Goal: Task Accomplishment & Management: Complete application form

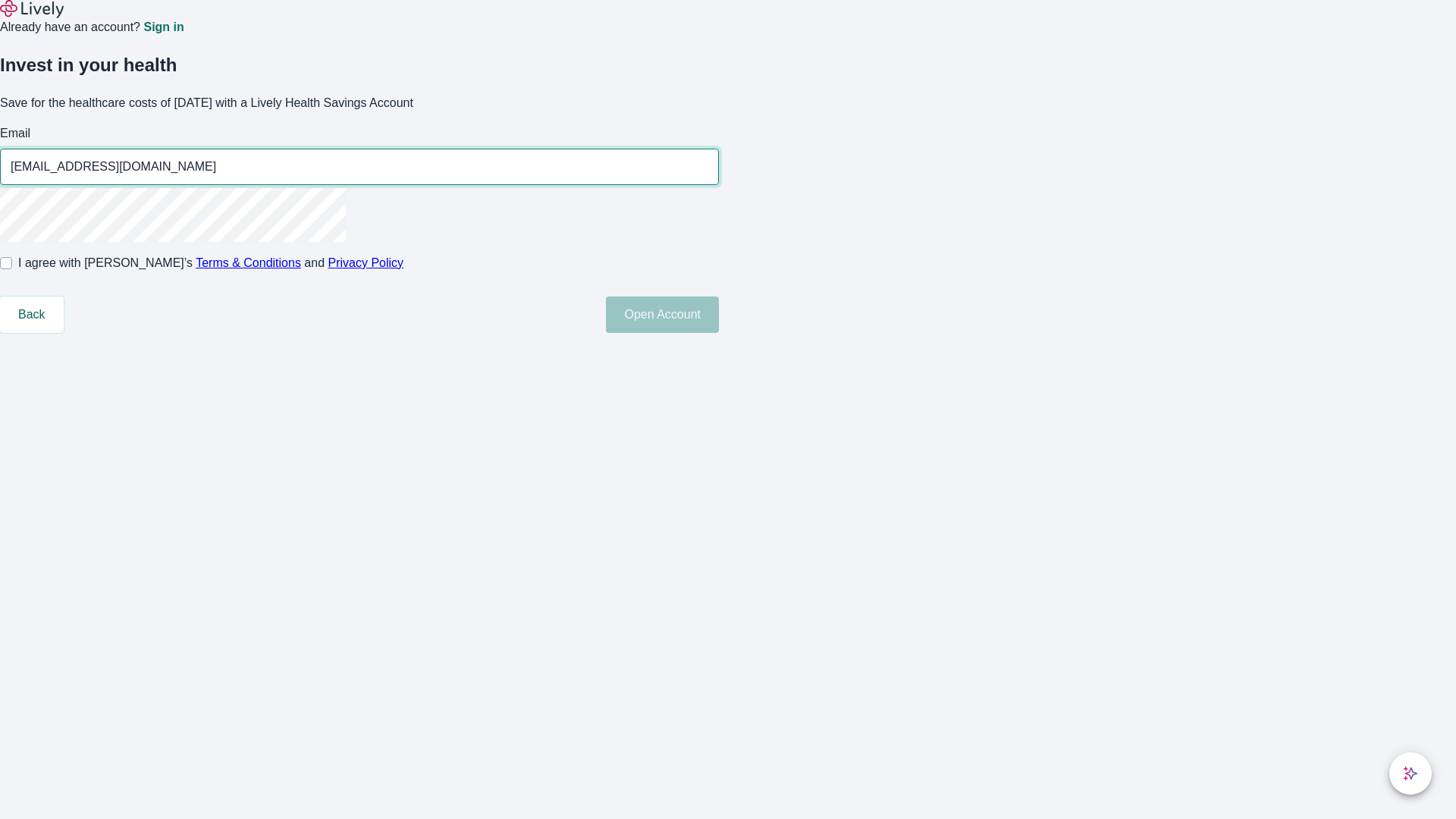
type input "[EMAIL_ADDRESS][DOMAIN_NAME]"
click at [12, 269] on input "I agree with Lively’s Terms & Conditions and Privacy Policy" at bounding box center [6, 263] width 12 height 12
checkbox input "true"
click at [719, 333] on button "Open Account" at bounding box center [662, 314] width 113 height 37
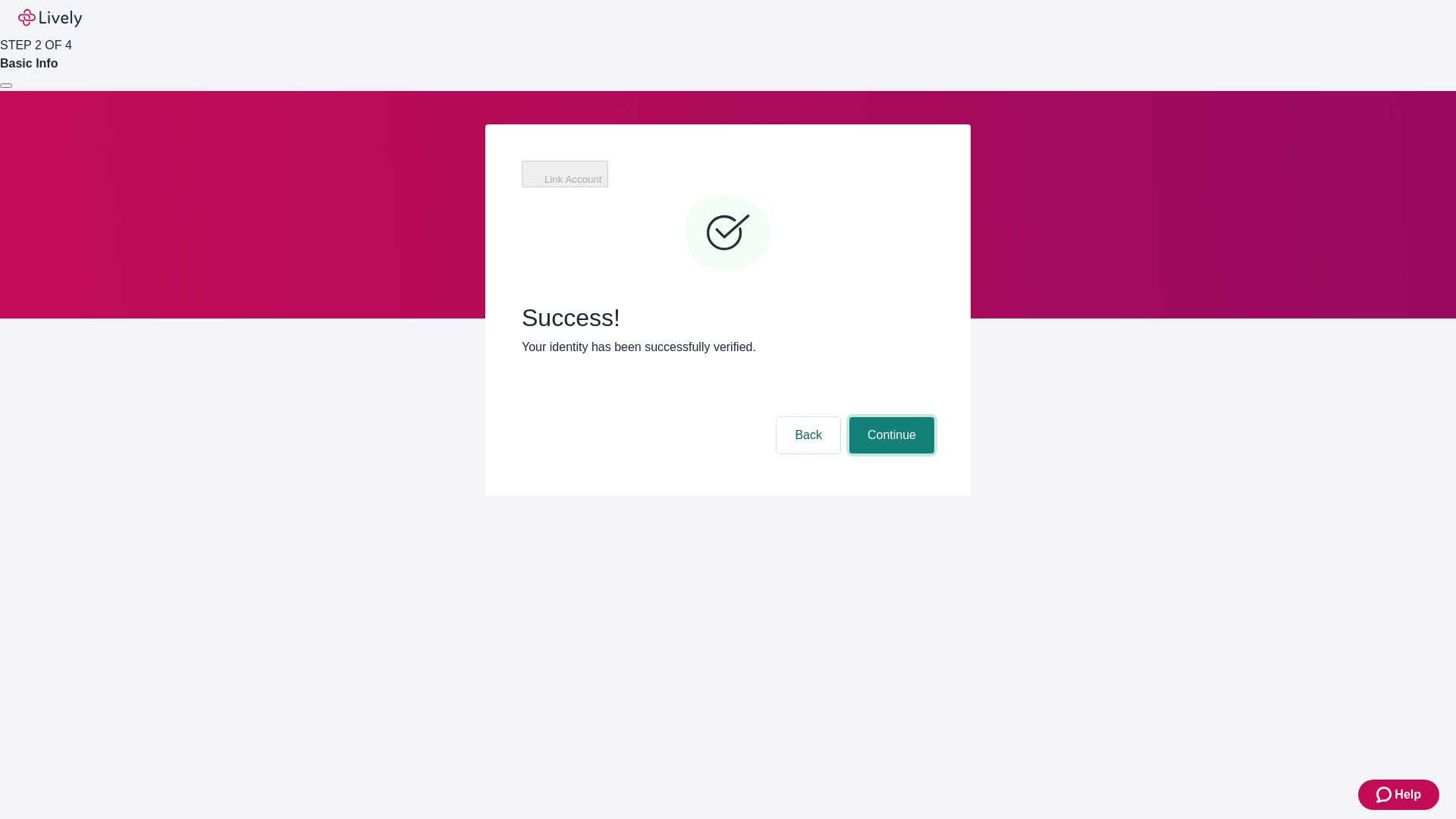
click at [934, 417] on button "Continue" at bounding box center [892, 435] width 85 height 37
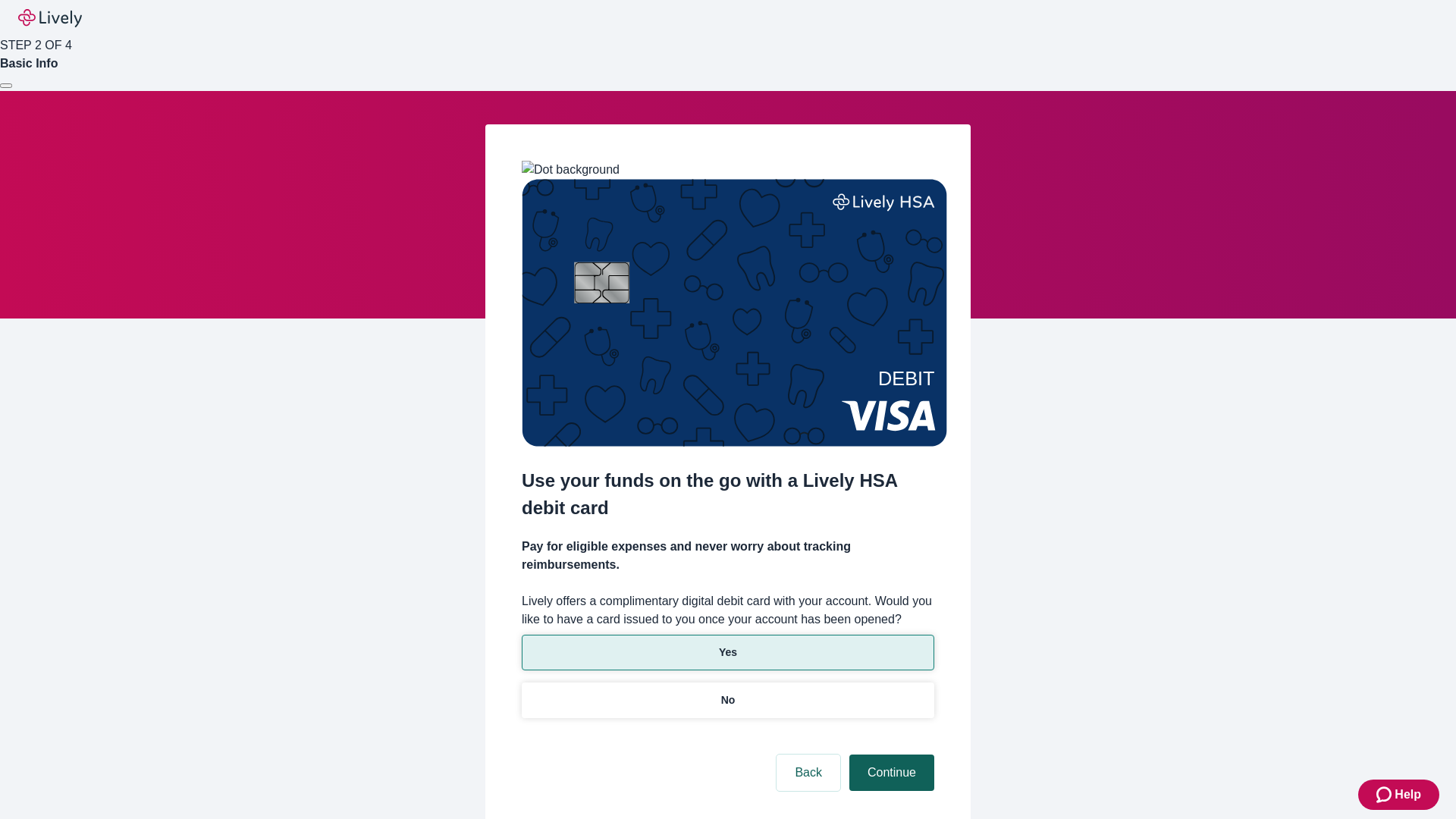
click at [727, 692] on p "No" at bounding box center [728, 700] width 14 height 16
click at [890, 755] on button "Continue" at bounding box center [892, 773] width 85 height 37
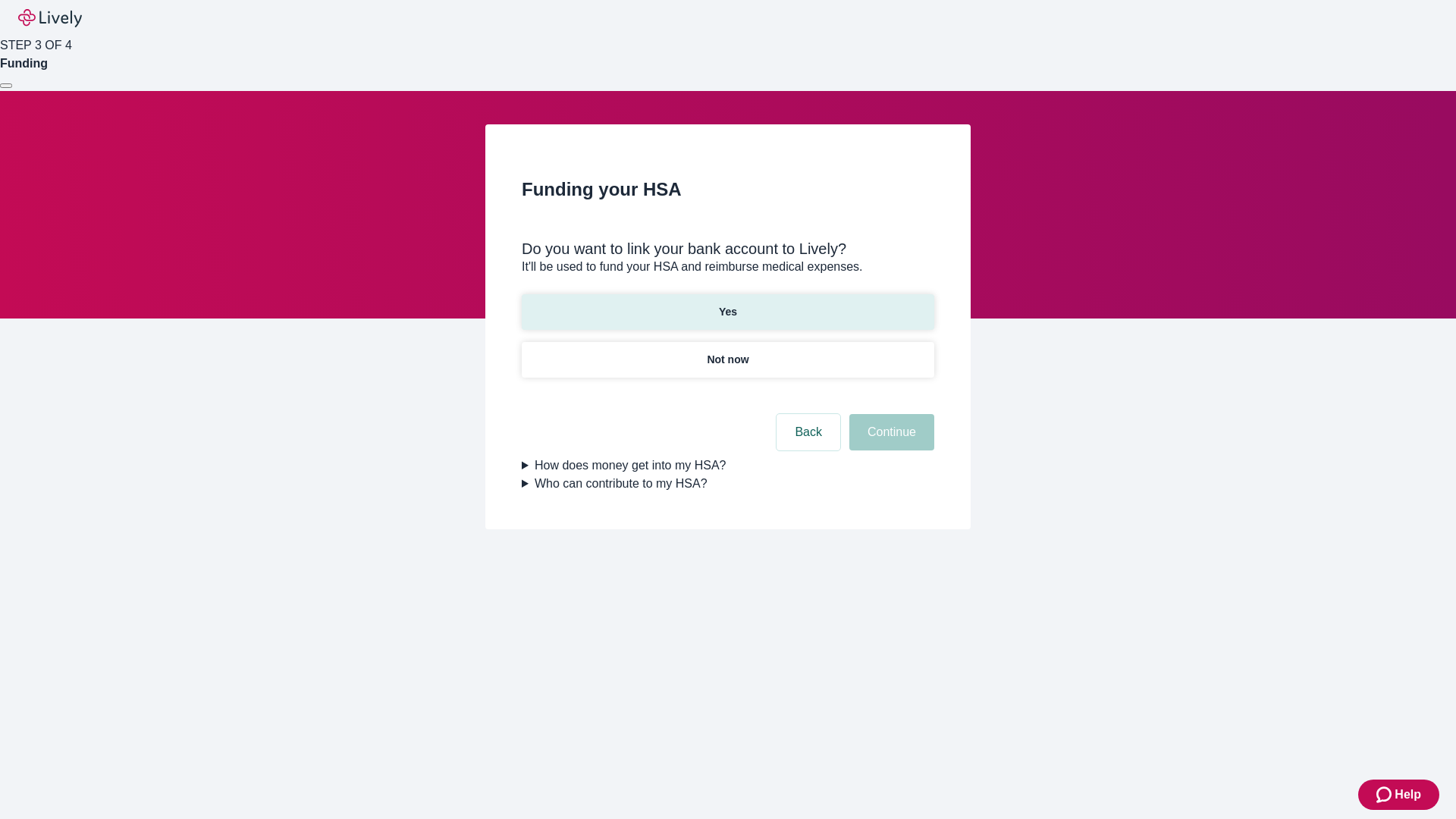
click at [727, 304] on p "Yes" at bounding box center [728, 312] width 18 height 16
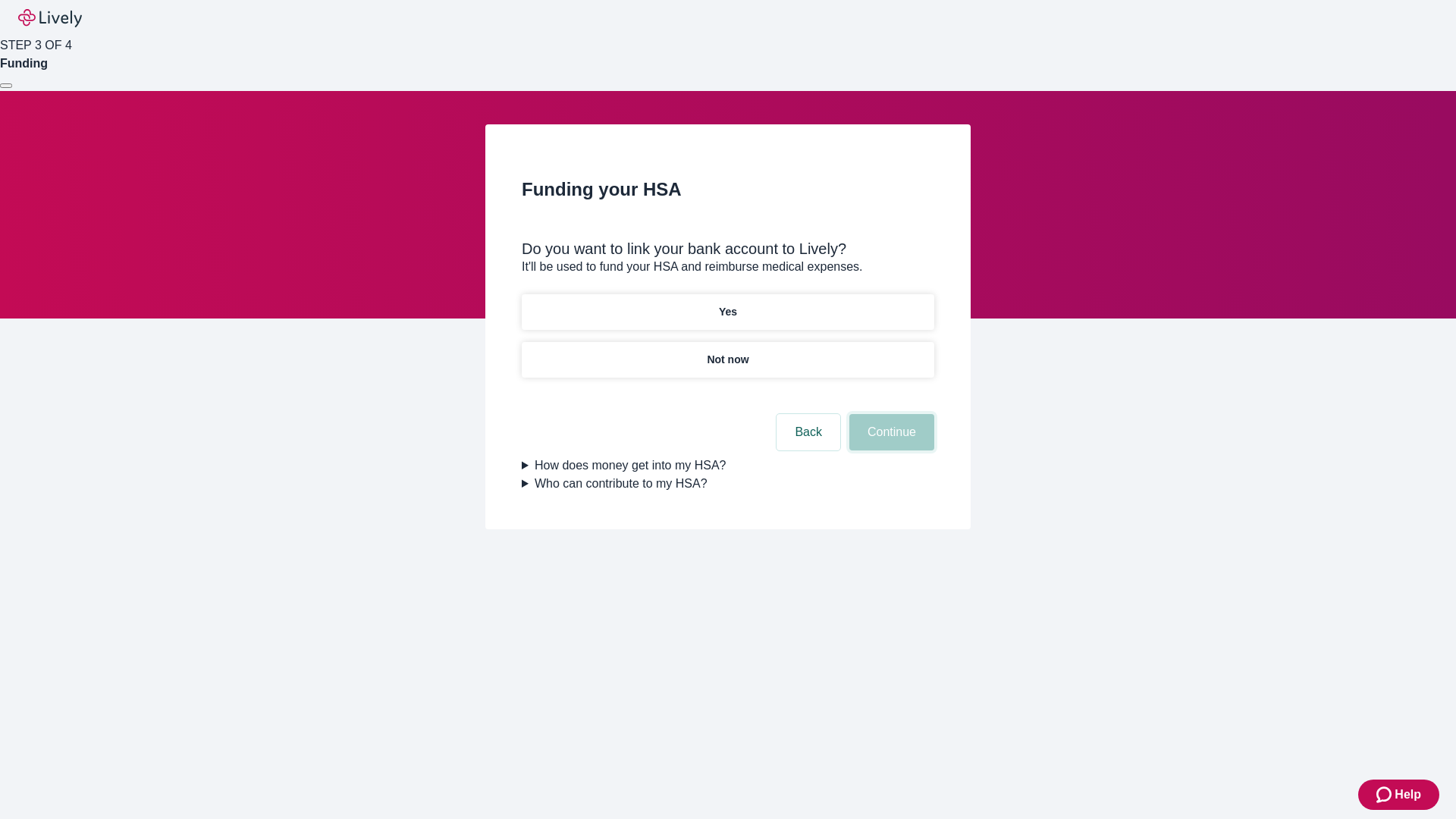
click at [890, 414] on button "Continue" at bounding box center [892, 432] width 85 height 37
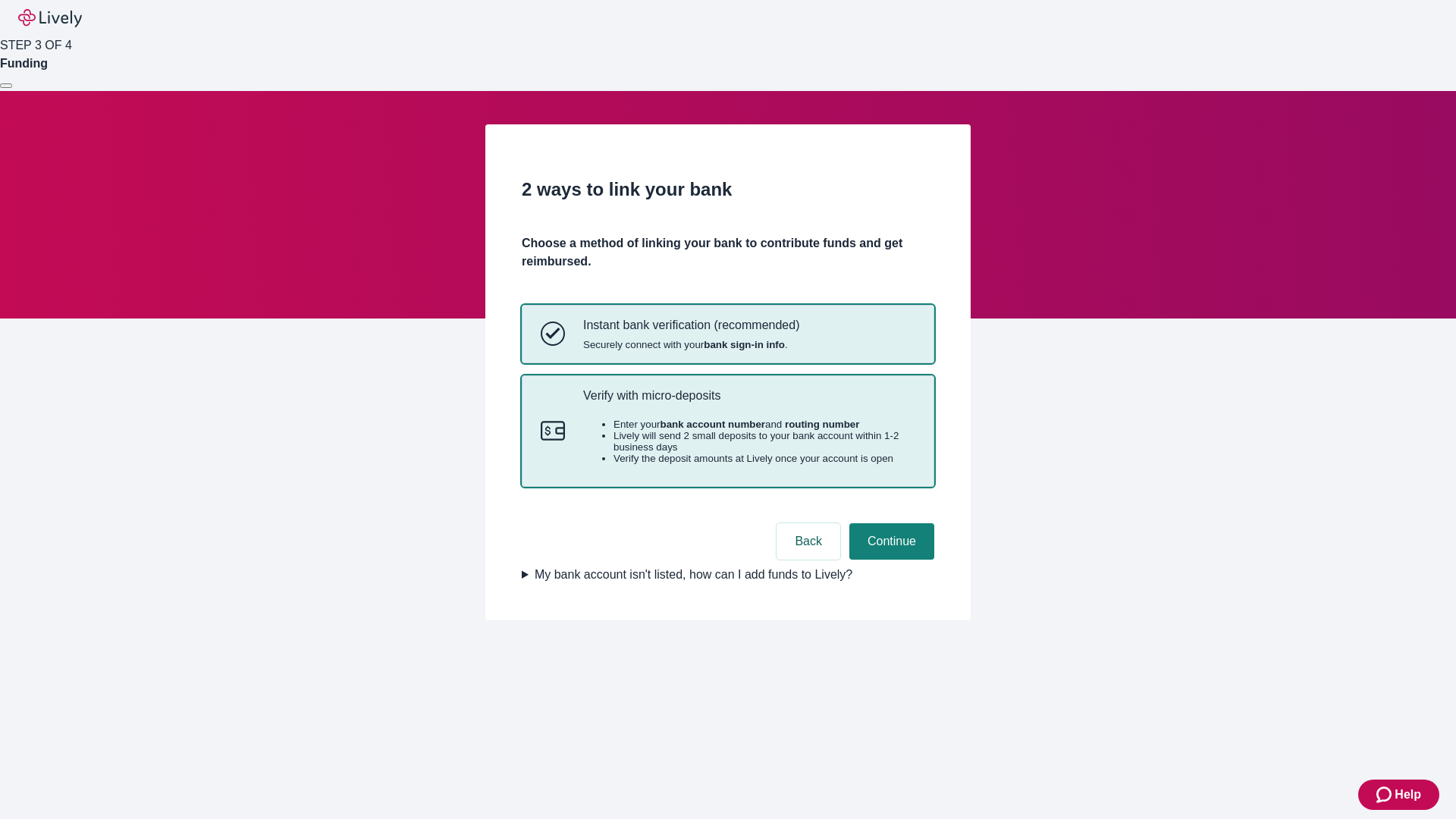
click at [749, 403] on p "Verify with micro-deposits" at bounding box center [749, 395] width 332 height 14
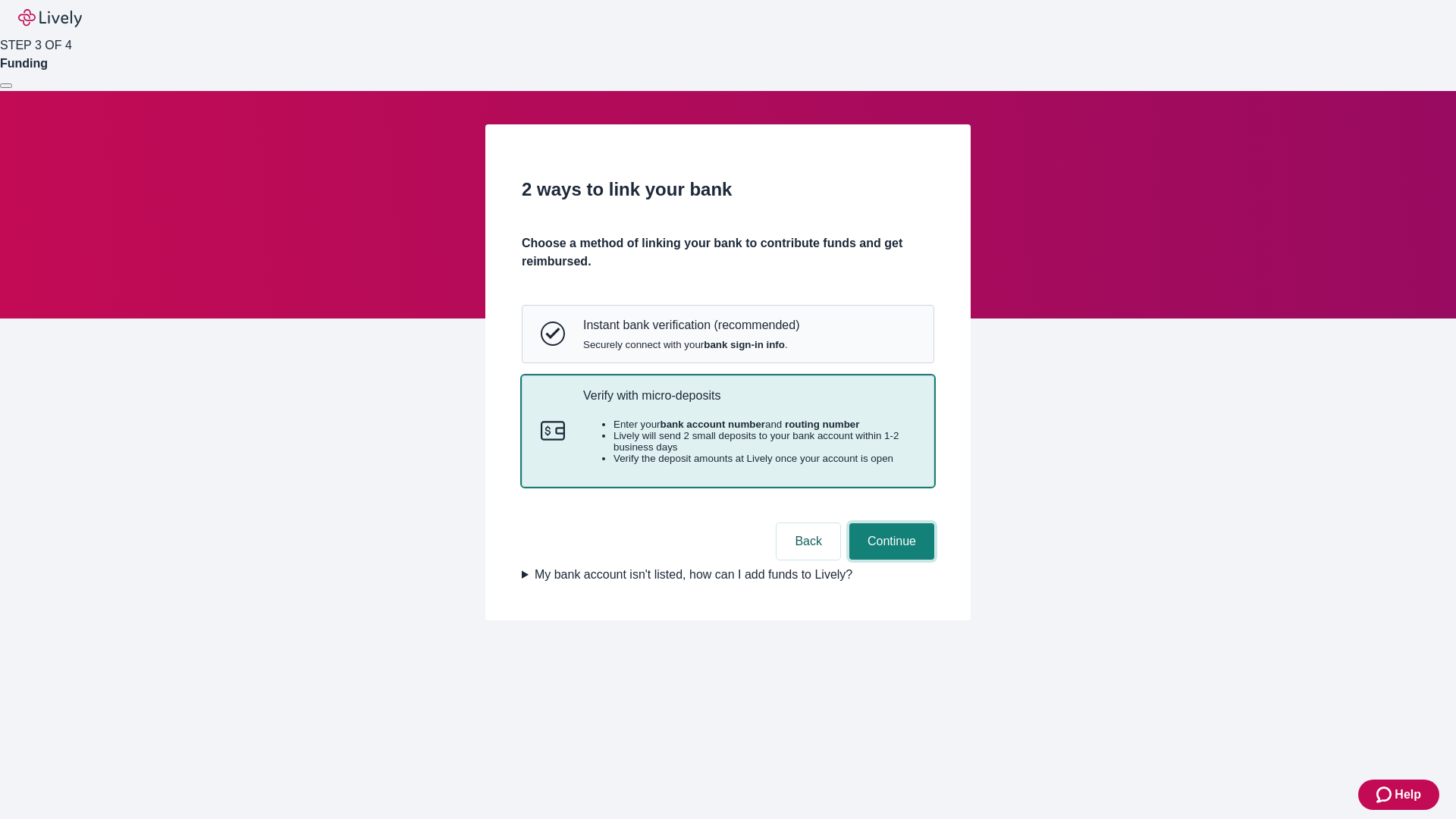
click at [890, 560] on button "Continue" at bounding box center [892, 542] width 85 height 37
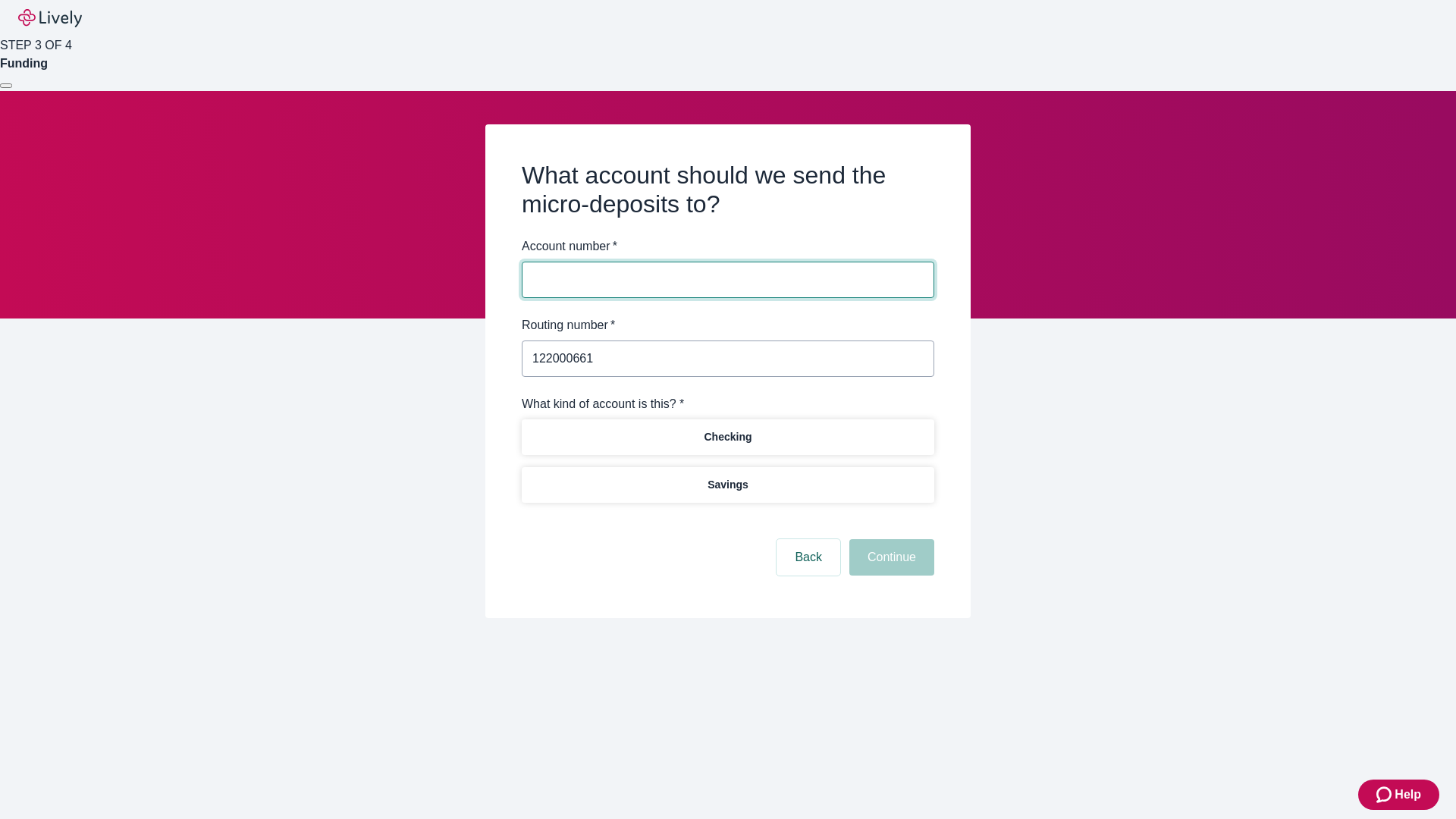
type input "122000661"
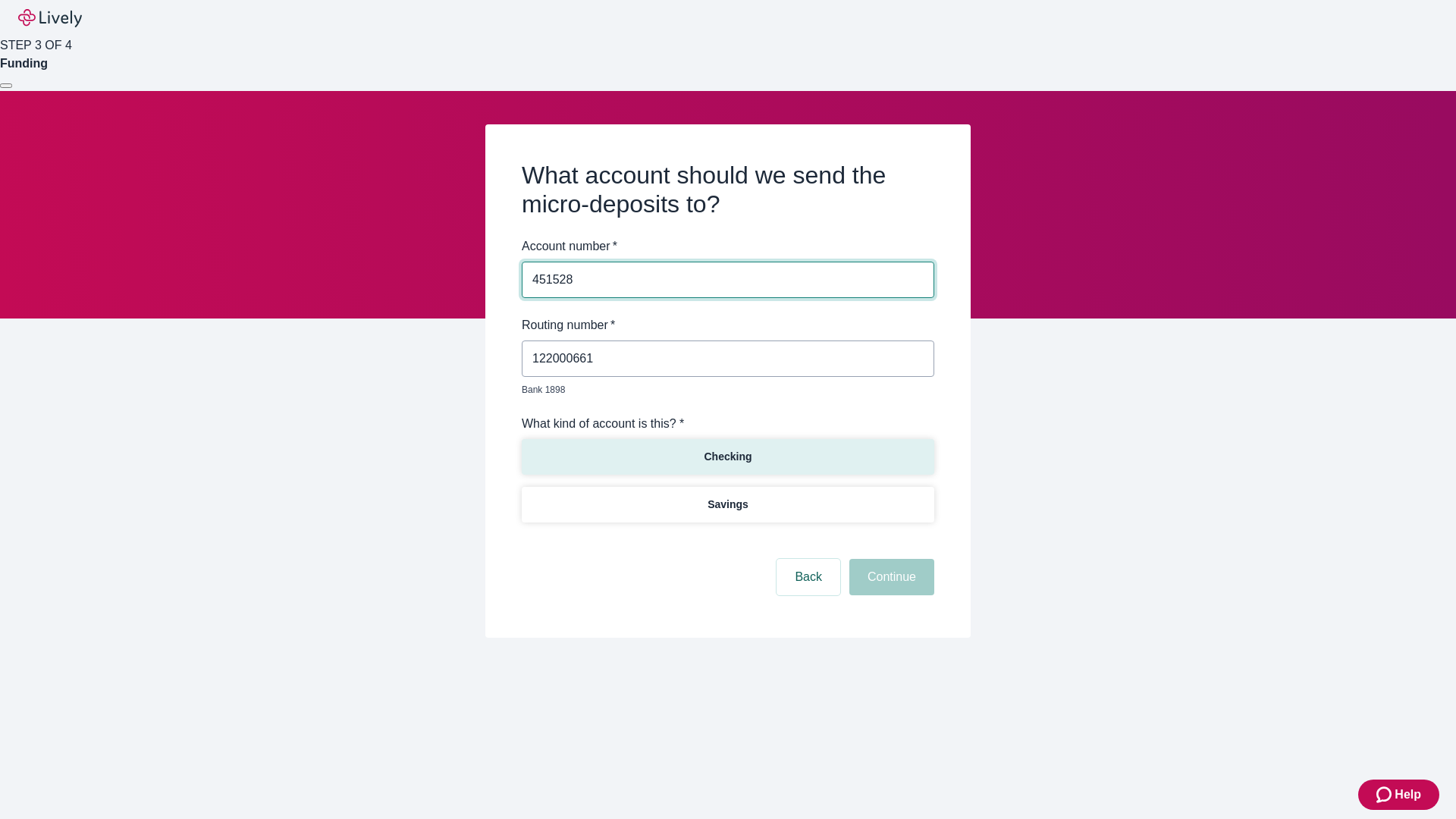
type input "451528"
click at [727, 449] on p "Checking" at bounding box center [728, 457] width 48 height 16
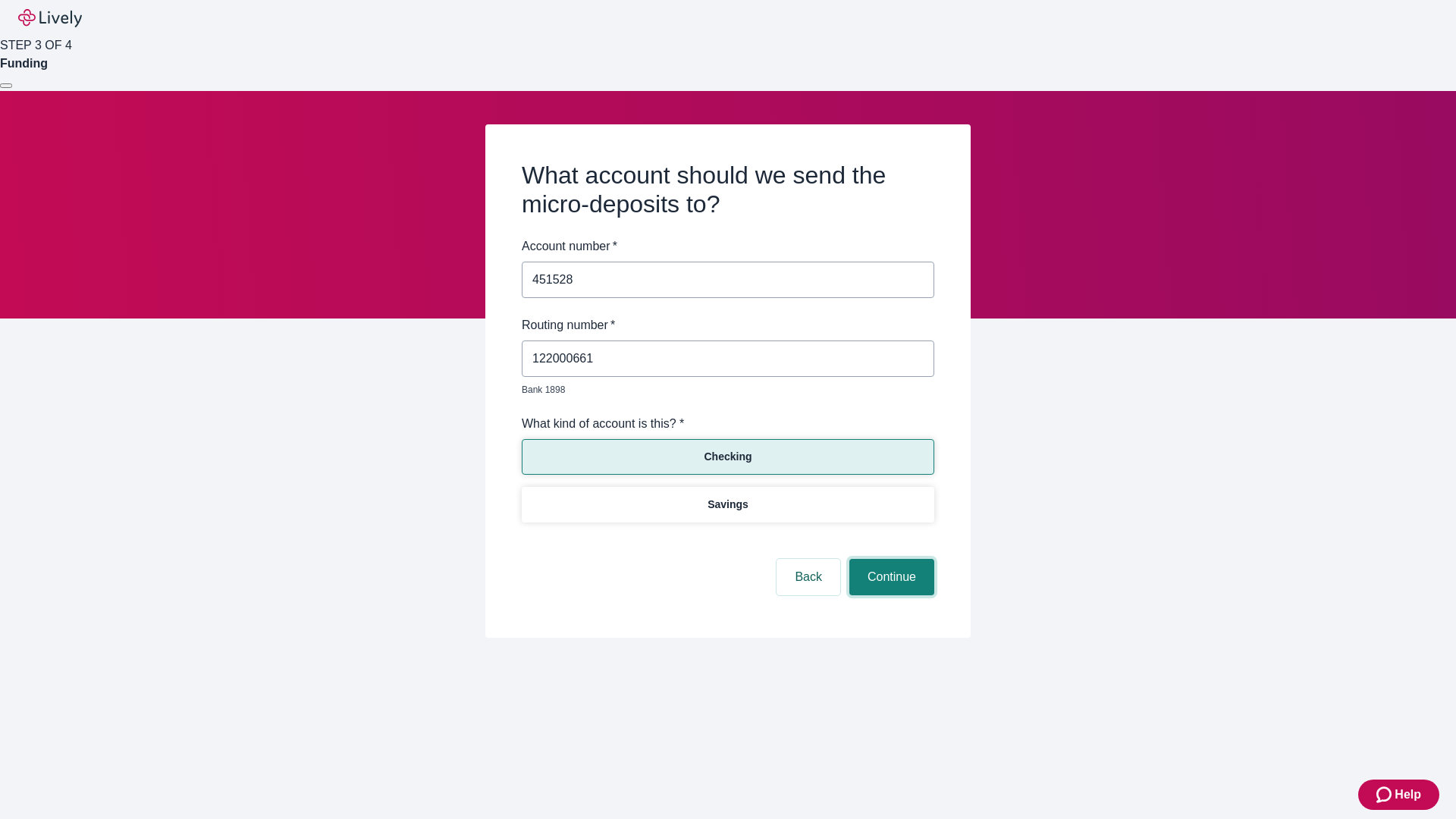
click at [890, 560] on button "Continue" at bounding box center [892, 577] width 85 height 37
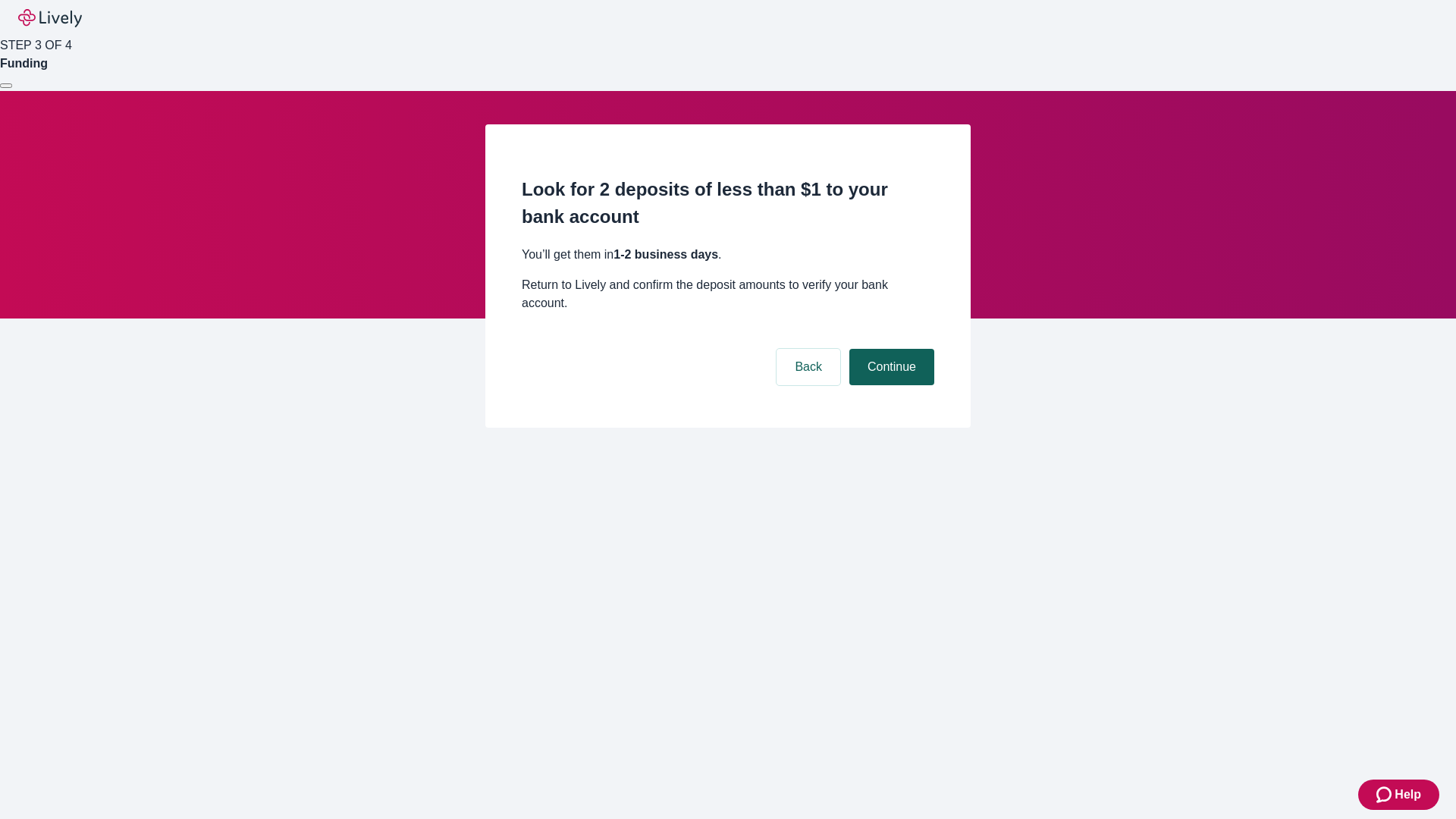
click at [890, 349] on button "Continue" at bounding box center [892, 367] width 85 height 37
